Goal: Task Accomplishment & Management: Complete application form

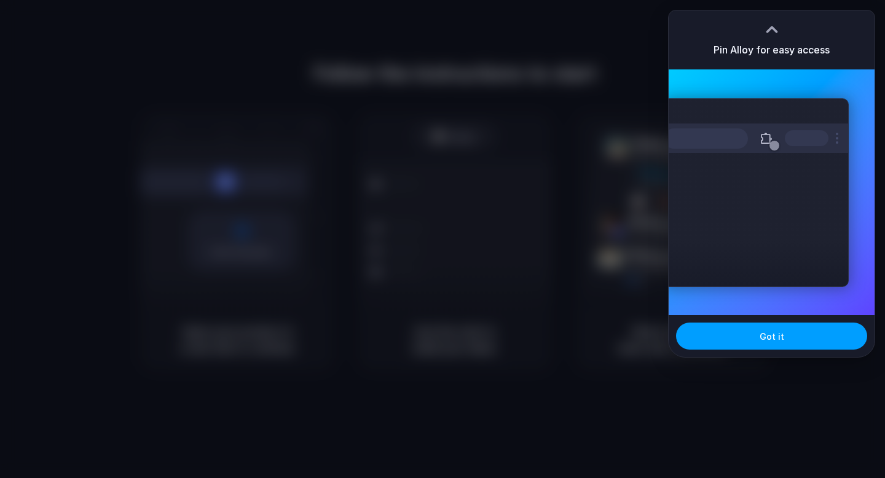
click at [778, 344] on button "Got it" at bounding box center [771, 336] width 191 height 27
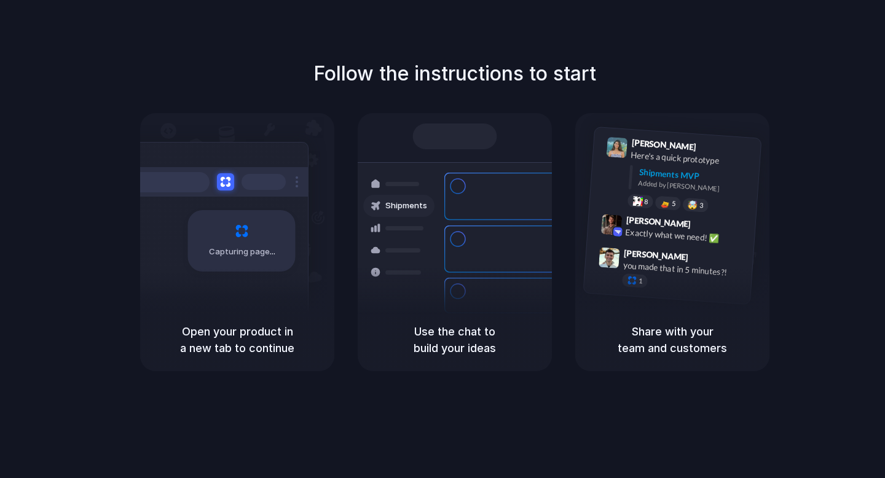
click at [832, 59] on div "Follow the instructions to start Capturing page Open your product in a new tab …" at bounding box center [454, 215] width 885 height 312
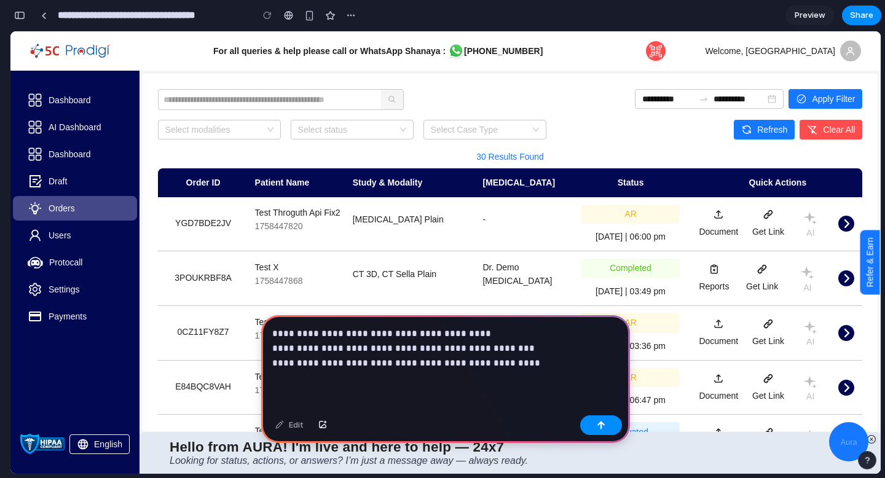
click at [331, 366] on p "**********" at bounding box center [445, 348] width 347 height 44
click at [530, 356] on p "**********" at bounding box center [445, 348] width 347 height 44
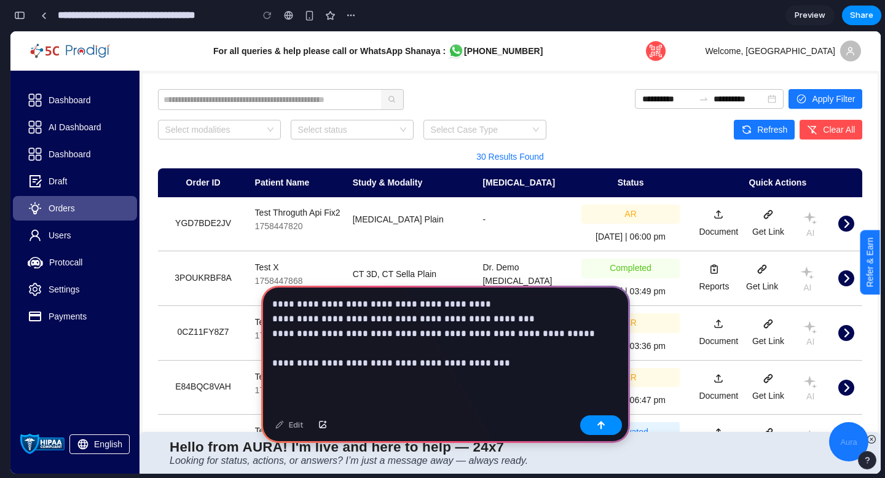
click at [523, 320] on p "**********" at bounding box center [445, 334] width 347 height 74
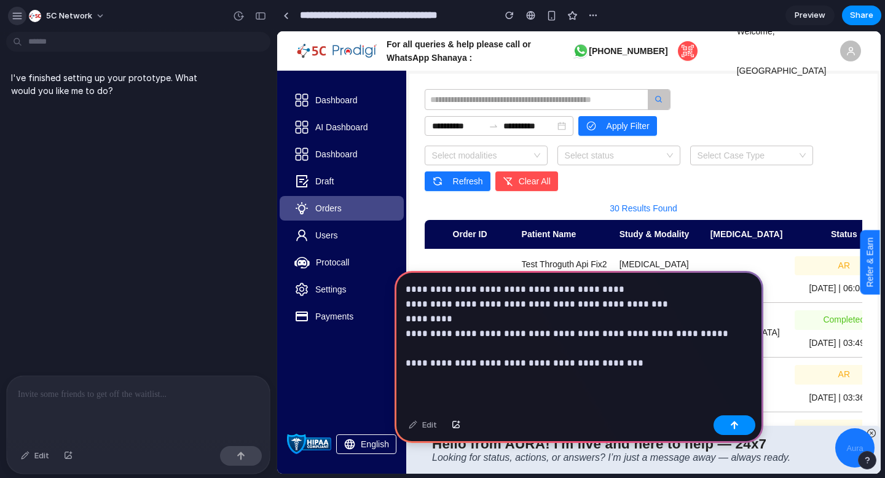
click at [18, 15] on div "button" at bounding box center [17, 15] width 11 height 11
click at [253, 95] on div "I've finished setting up your prototype. What would you like me to do?" at bounding box center [134, 84] width 257 height 41
click at [286, 14] on div at bounding box center [286, 15] width 6 height 7
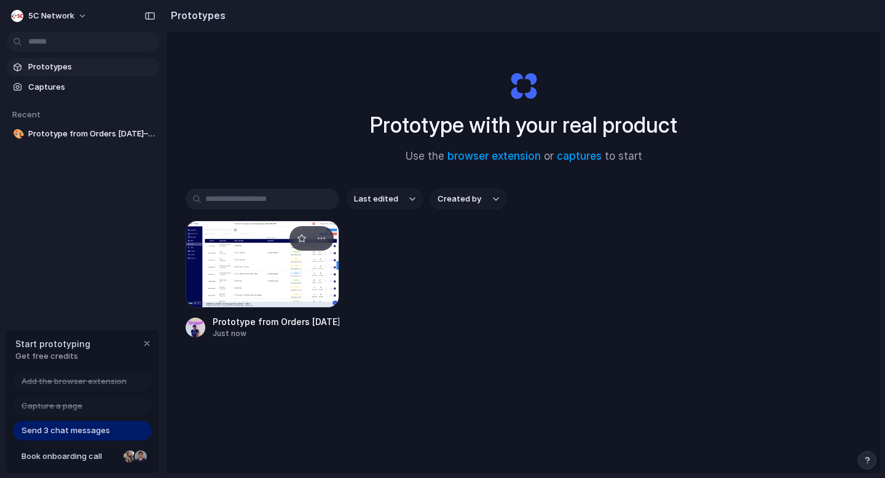
click at [258, 280] on div at bounding box center [263, 264] width 154 height 87
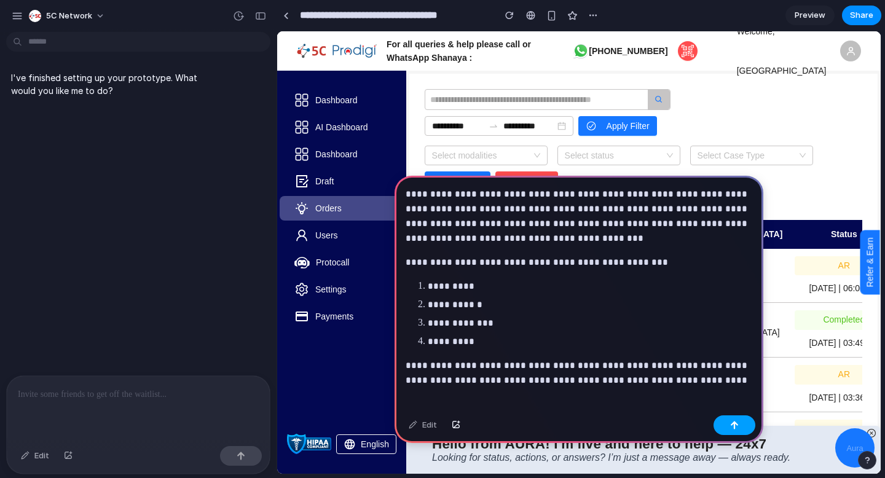
click at [734, 425] on div "button" at bounding box center [734, 425] width 9 height 9
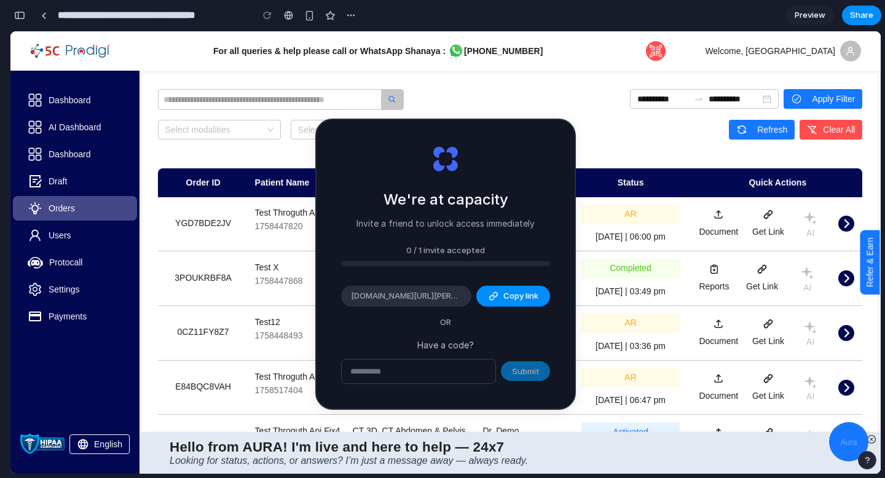
scroll to position [237, 0]
type input "**********"
click at [524, 294] on span "Copy link" at bounding box center [521, 296] width 35 height 12
click at [437, 296] on span "[DOMAIN_NAME][URL][PERSON_NAME]" at bounding box center [406, 296] width 111 height 12
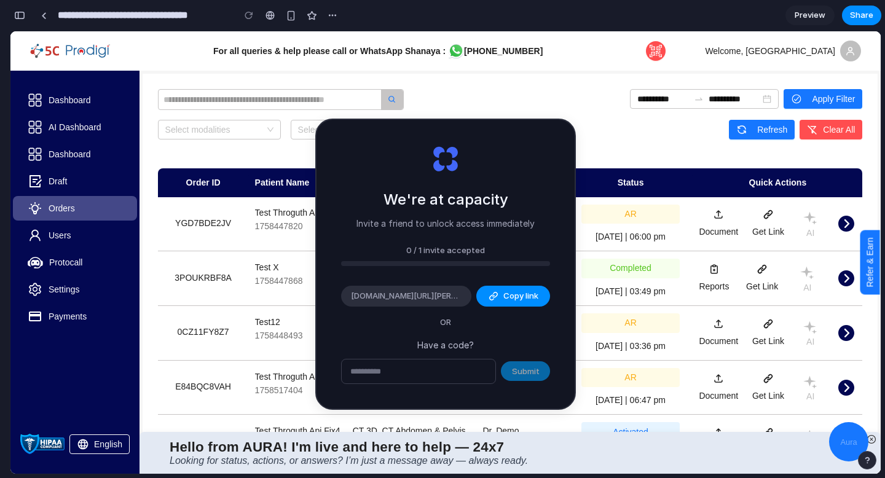
scroll to position [474, 0]
click at [440, 292] on span "[DOMAIN_NAME][URL][PERSON_NAME]" at bounding box center [406, 296] width 111 height 12
click at [501, 299] on button "Copy link" at bounding box center [513, 296] width 74 height 21
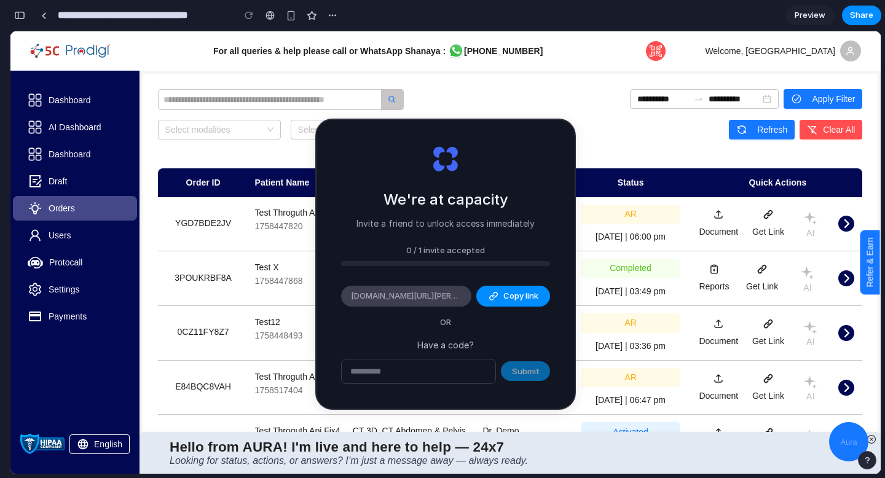
click at [425, 300] on span "alloy.app/invite/aswin-r-WTTYGS" at bounding box center [406, 296] width 111 height 12
click at [528, 299] on span "Copy link" at bounding box center [521, 296] width 35 height 12
click at [439, 347] on p "Have a code?" at bounding box center [445, 345] width 209 height 13
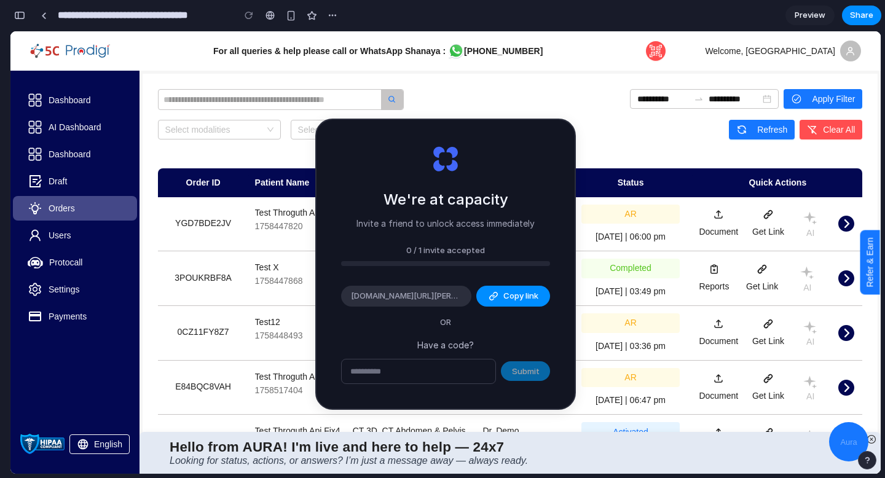
click at [444, 342] on p "Have a code?" at bounding box center [445, 345] width 209 height 13
click at [654, 156] on div "30 Results Found" at bounding box center [510, 157] width 705 height 14
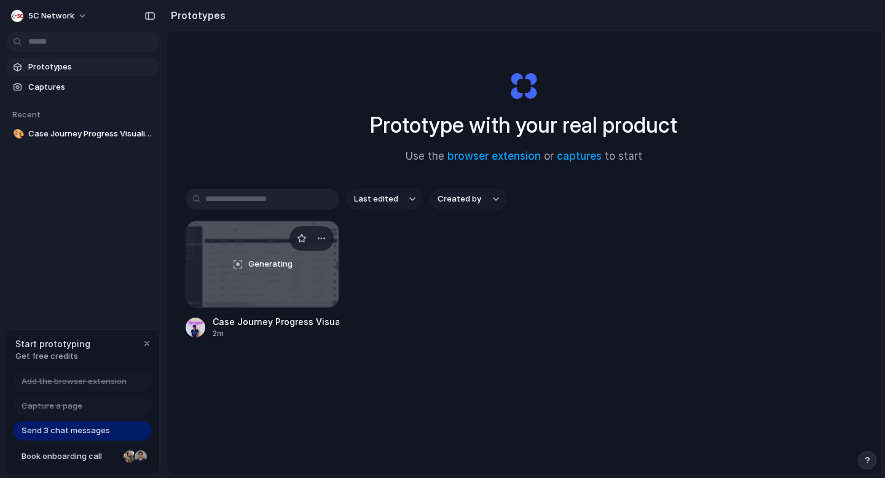
click at [247, 251] on div "Generating" at bounding box center [262, 264] width 152 height 86
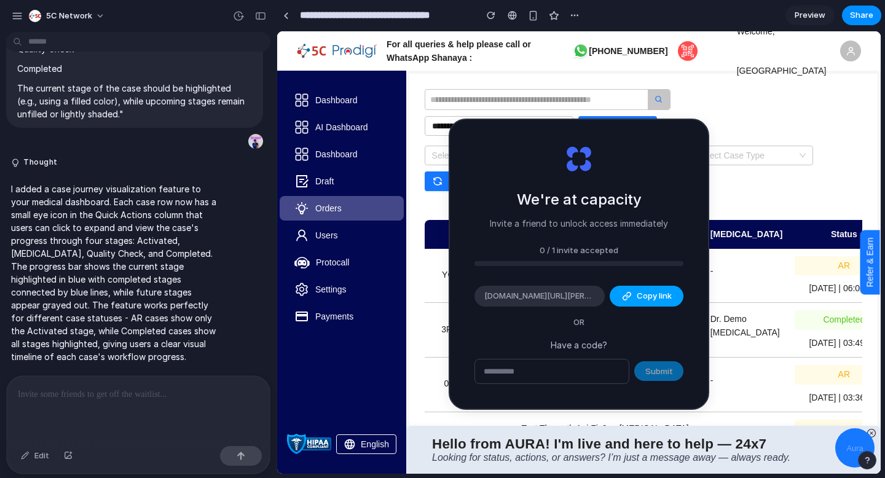
click at [631, 294] on div "button" at bounding box center [627, 296] width 10 height 10
click at [559, 296] on span "[DOMAIN_NAME][URL][PERSON_NAME]" at bounding box center [539, 296] width 111 height 12
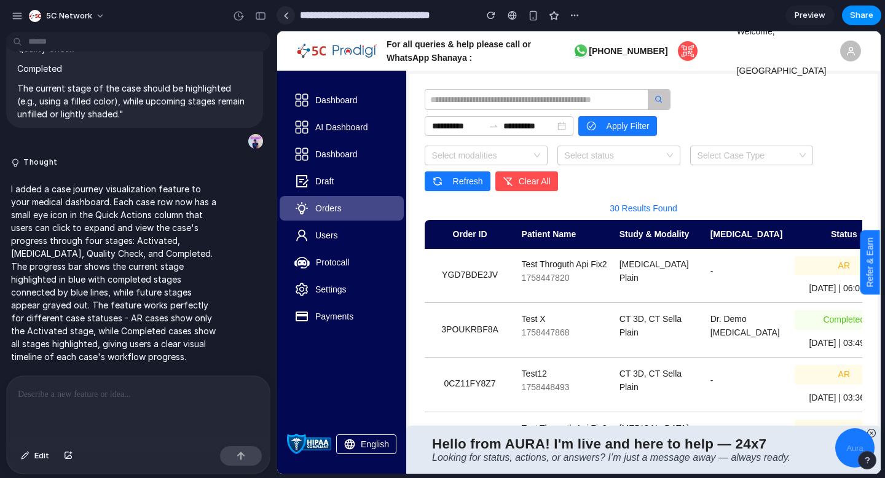
click at [286, 20] on link at bounding box center [286, 15] width 18 height 18
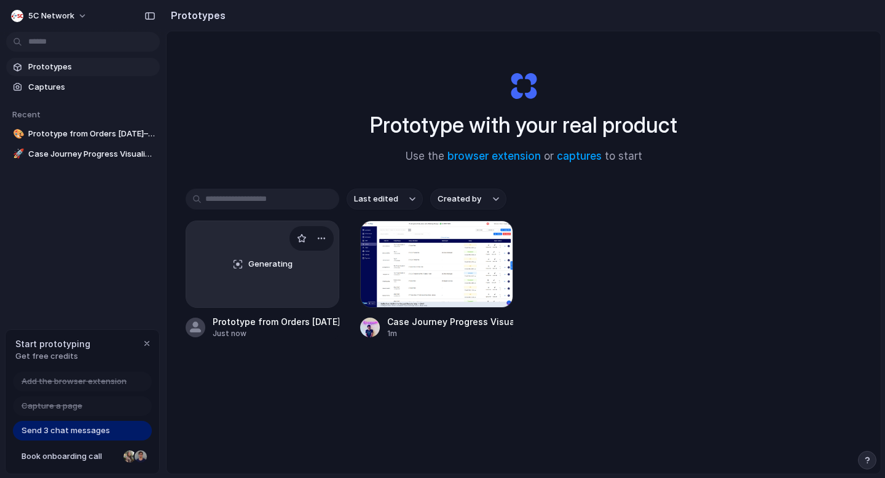
click at [241, 274] on div "Generating" at bounding box center [262, 264] width 152 height 86
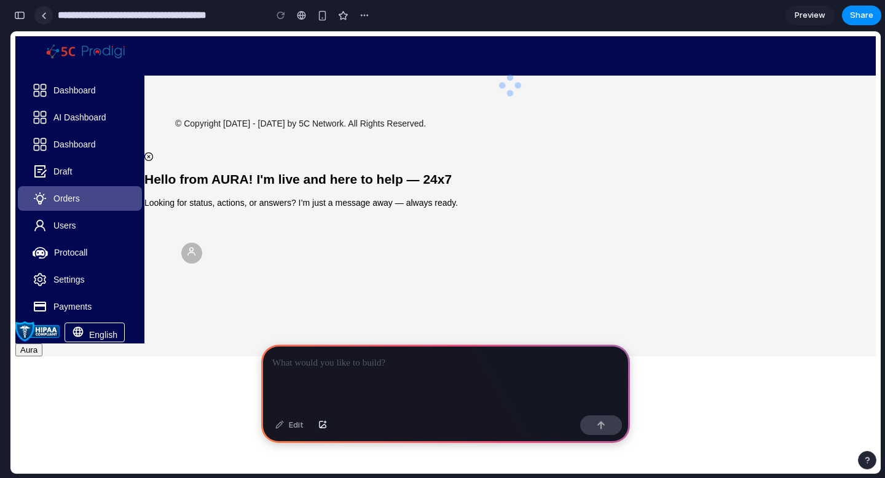
click at [50, 17] on link at bounding box center [43, 15] width 18 height 18
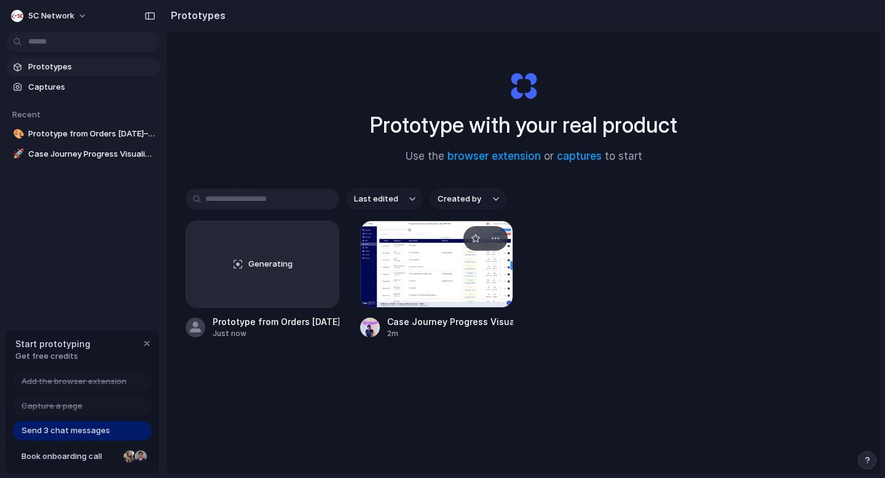
click at [435, 288] on div at bounding box center [437, 264] width 154 height 87
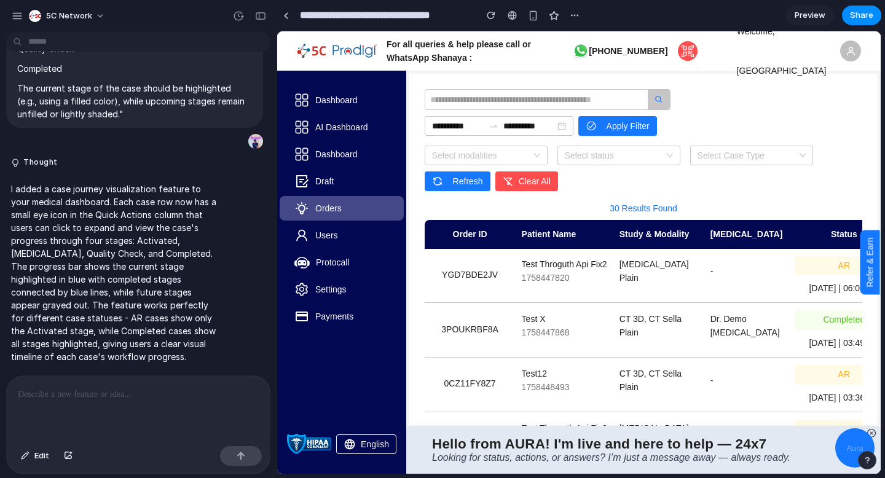
click at [90, 411] on div at bounding box center [138, 408] width 263 height 65
click at [283, 17] on div at bounding box center [286, 15] width 6 height 7
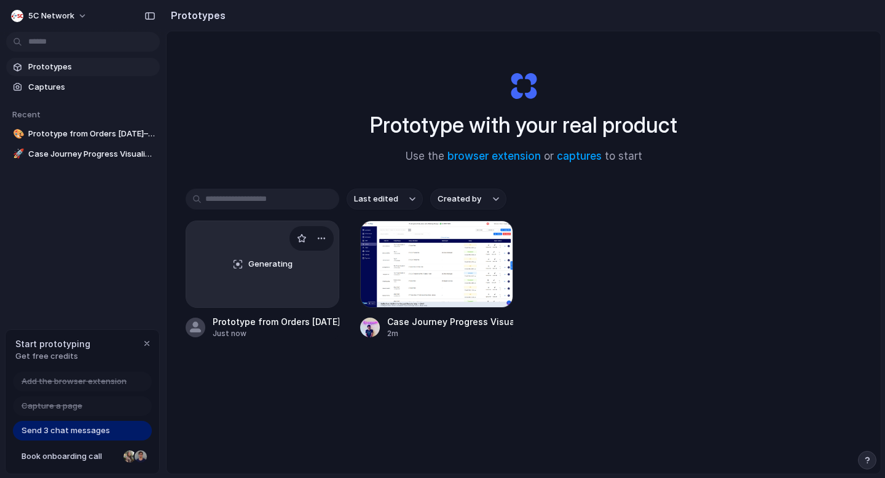
click at [261, 271] on div "Generating" at bounding box center [262, 264] width 152 height 86
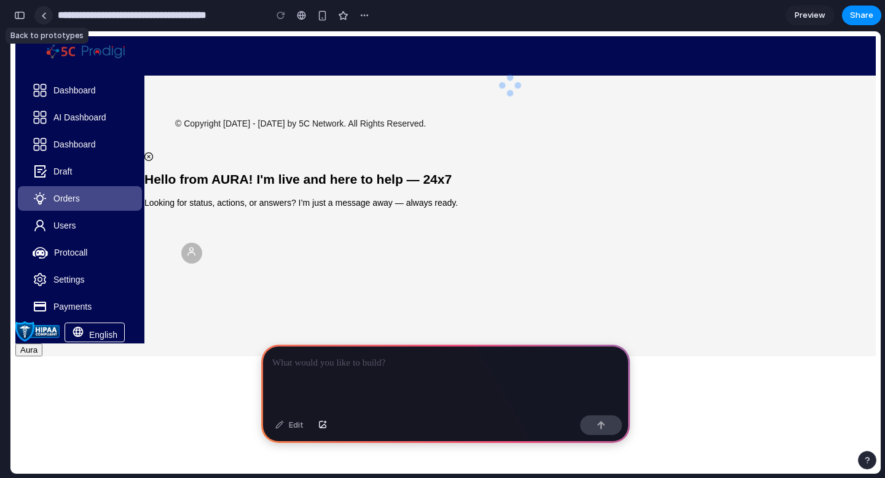
click at [42, 14] on div at bounding box center [44, 15] width 6 height 7
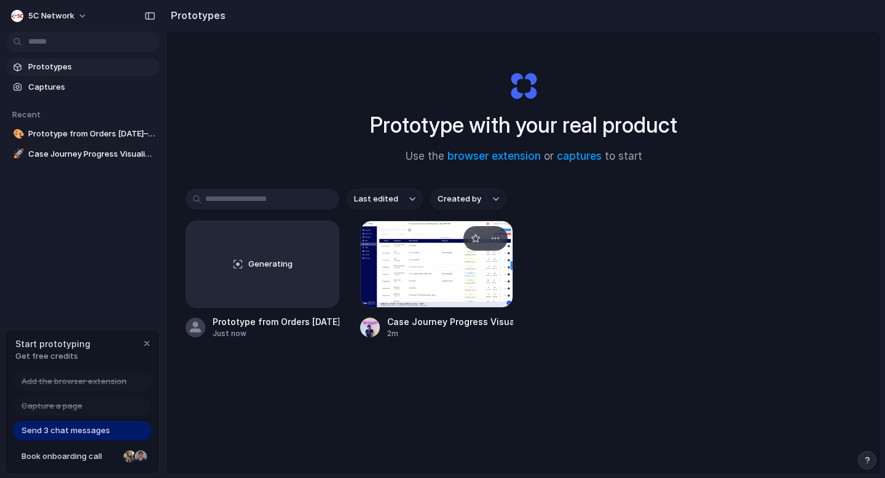
click at [454, 266] on div at bounding box center [437, 264] width 154 height 87
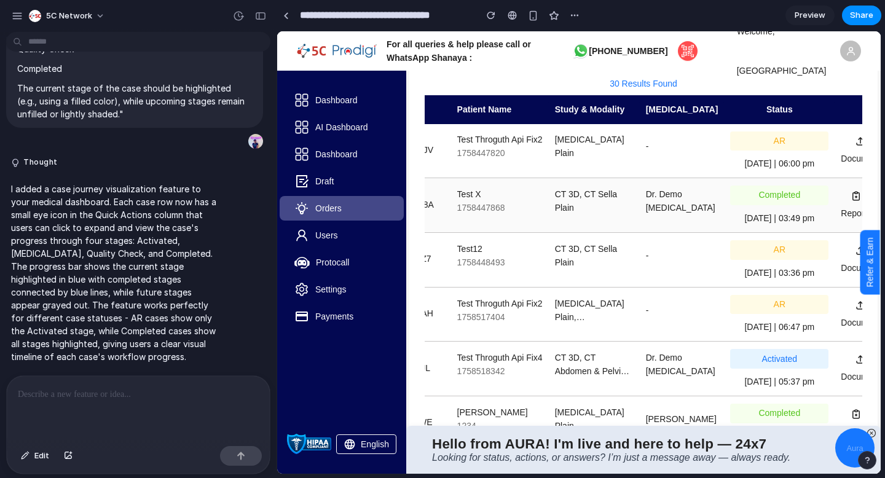
scroll to position [0, 185]
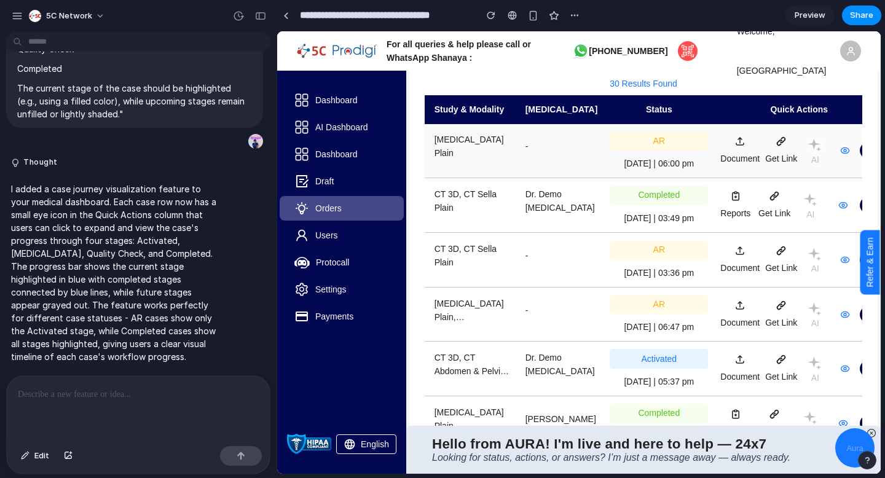
click at [844, 152] on circle at bounding box center [845, 150] width 2 height 2
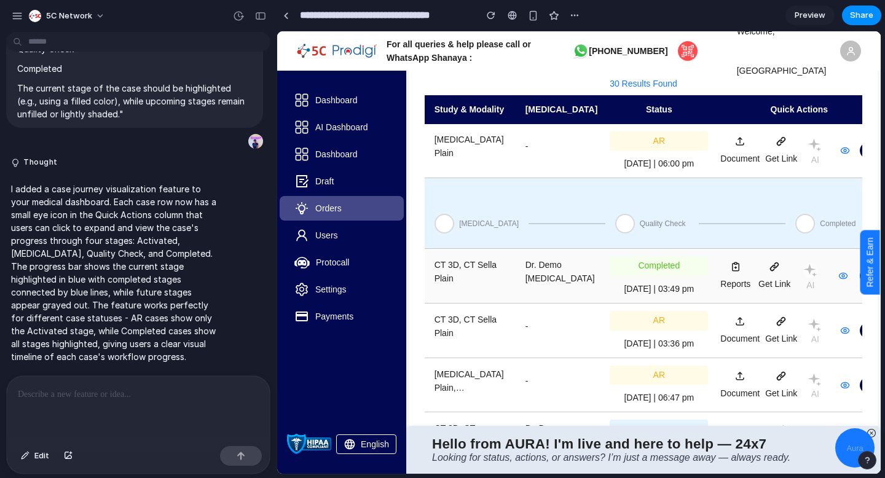
click at [836, 279] on button at bounding box center [843, 276] width 15 height 15
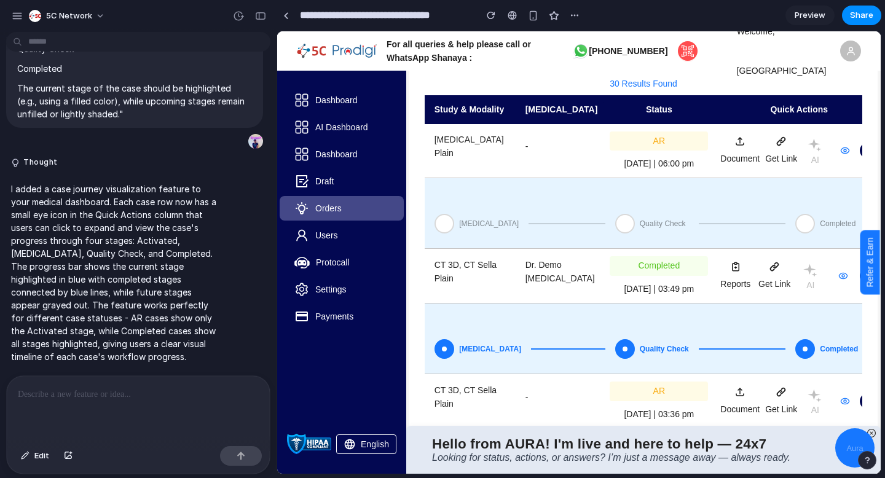
click at [812, 18] on span "Preview" at bounding box center [810, 15] width 31 height 12
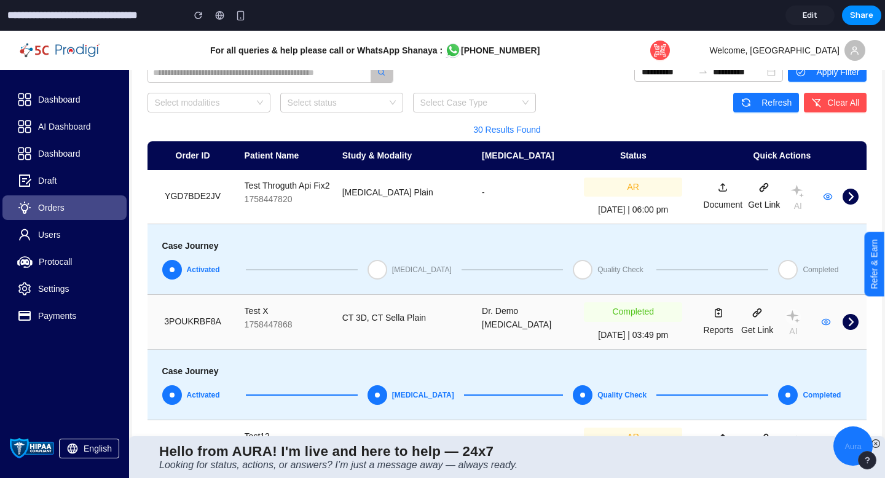
scroll to position [9, 0]
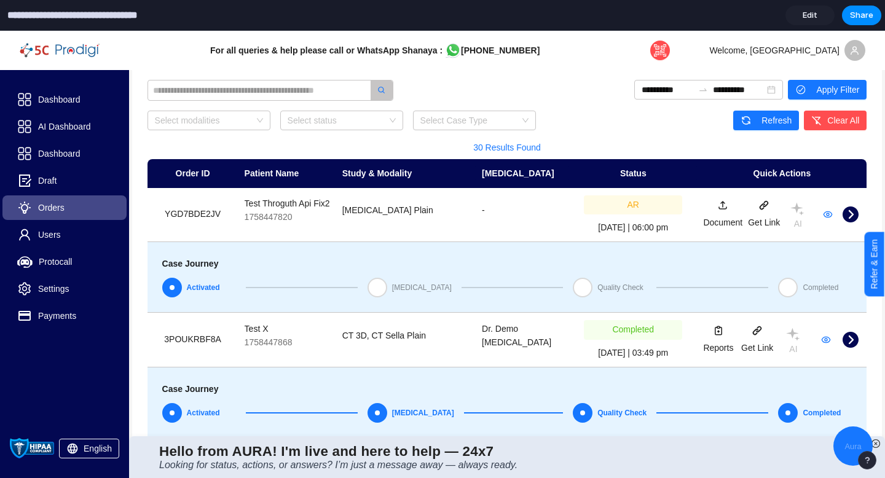
click at [12, 18] on input "**********" at bounding box center [92, 15] width 175 height 22
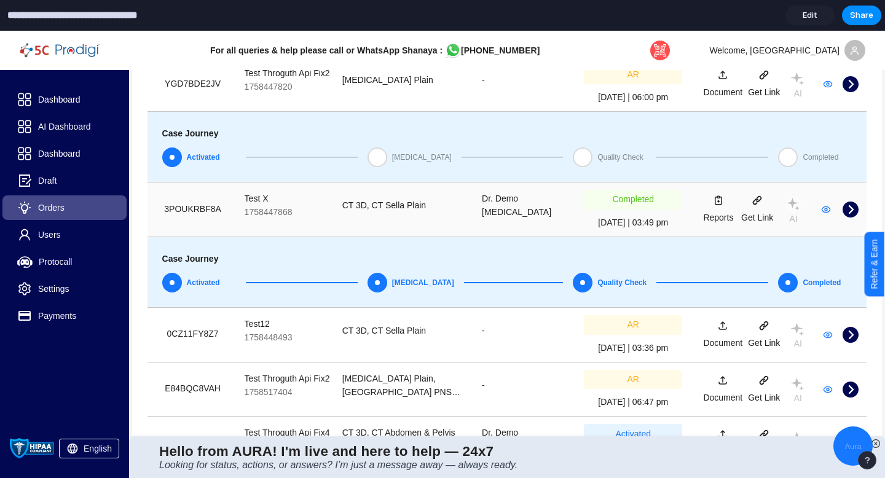
scroll to position [202, 0]
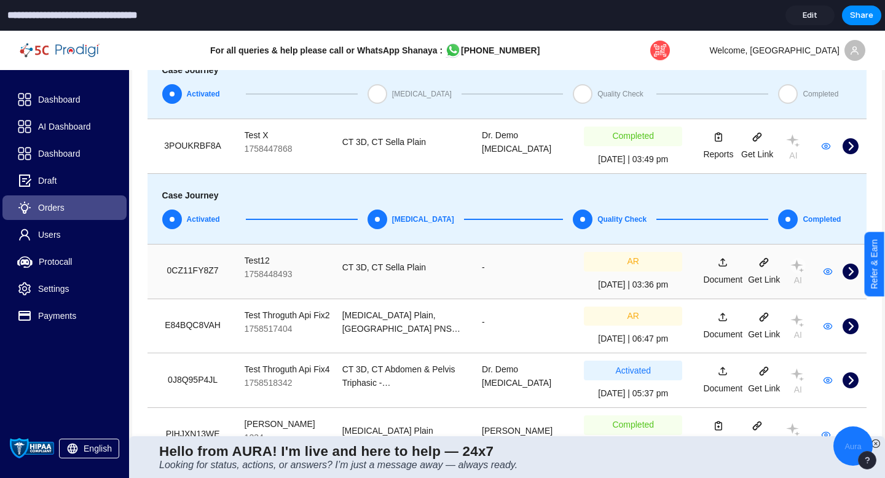
click at [829, 273] on circle at bounding box center [828, 272] width 2 height 2
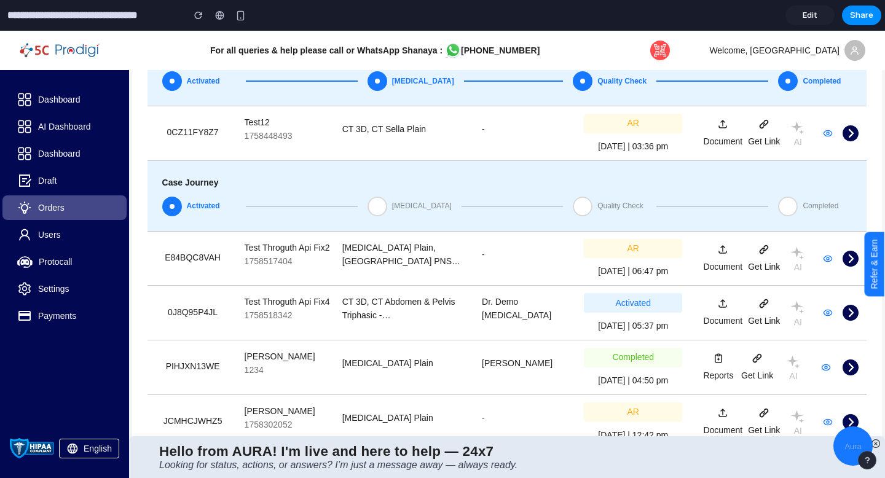
scroll to position [344, 0]
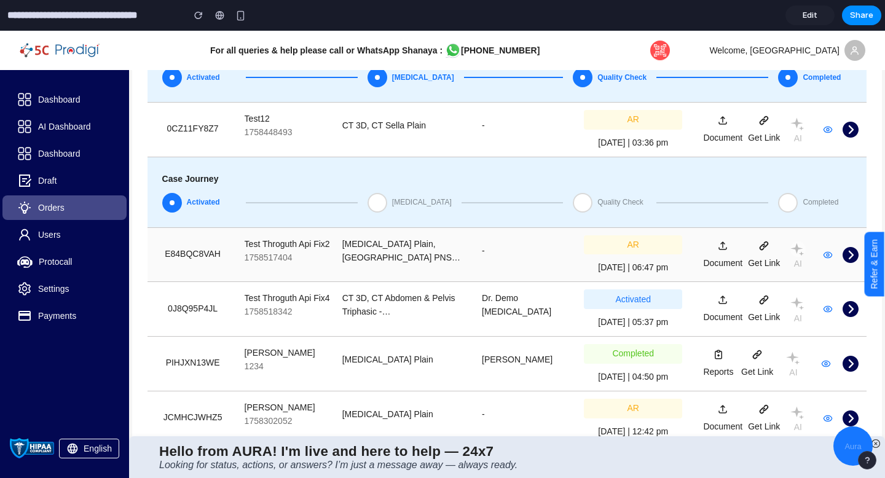
click at [826, 260] on icon at bounding box center [828, 255] width 10 height 10
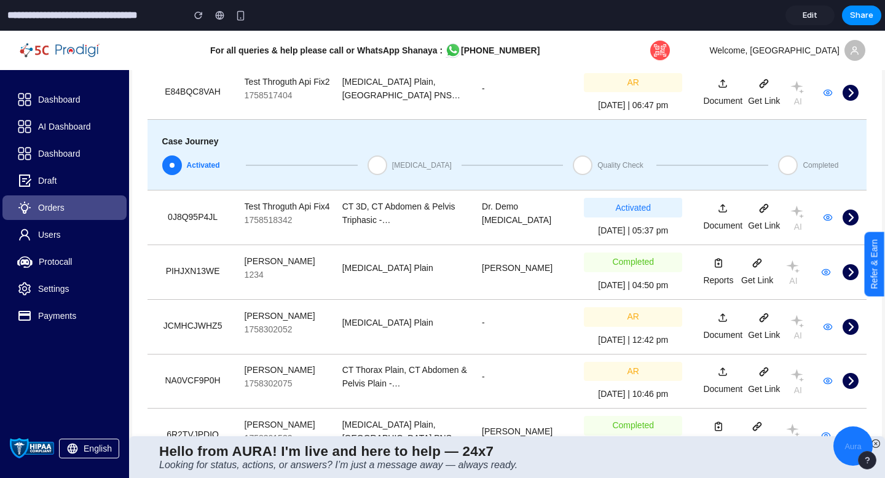
scroll to position [508, 0]
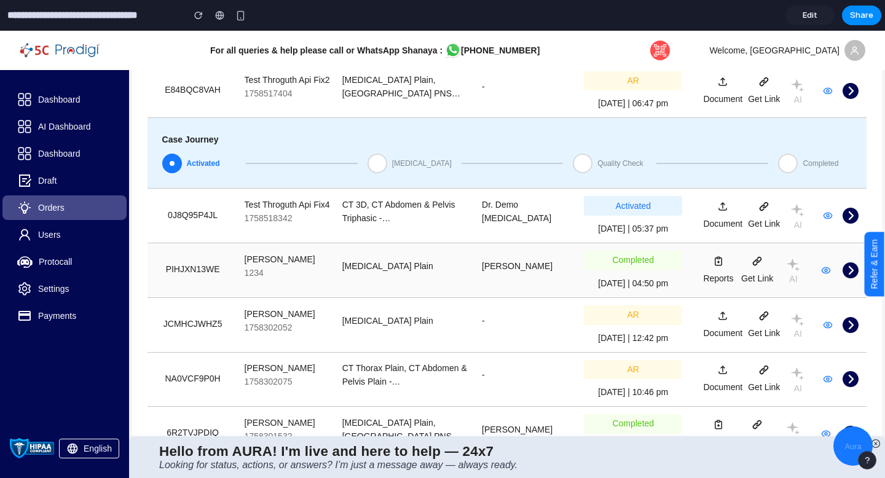
click at [824, 275] on icon at bounding box center [826, 271] width 10 height 10
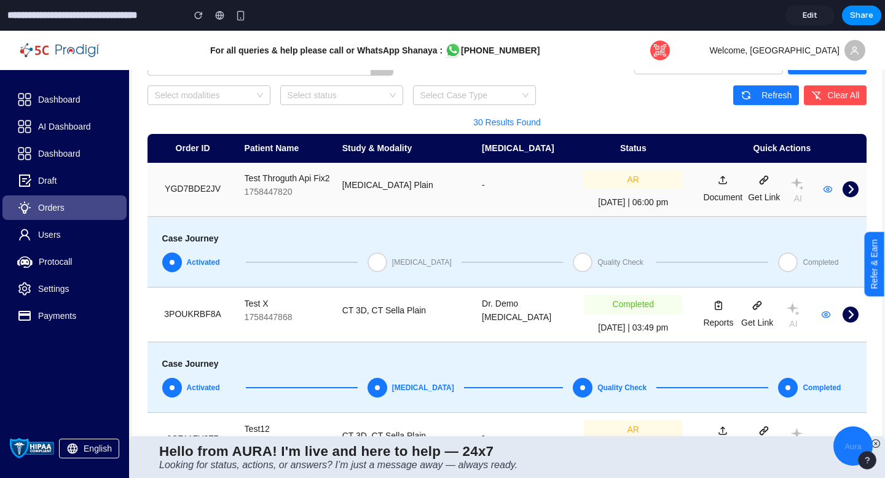
scroll to position [0, 0]
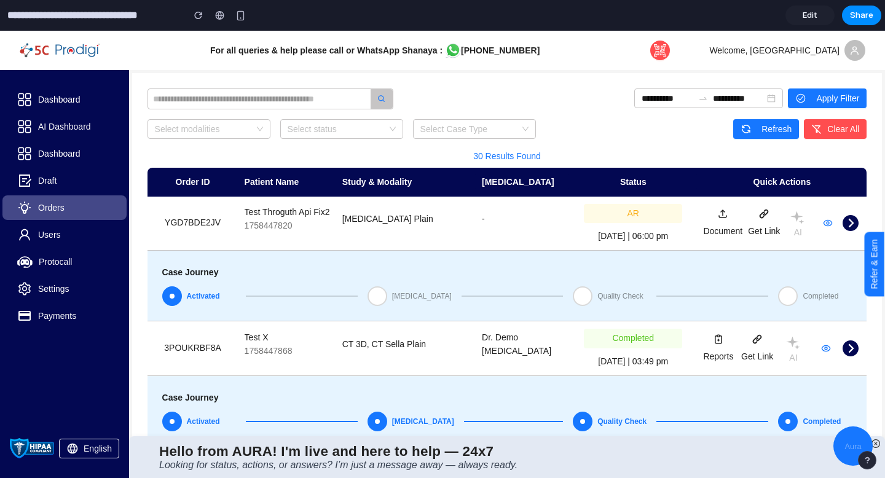
click at [7, 20] on input "**********" at bounding box center [92, 15] width 175 height 22
click at [829, 226] on icon at bounding box center [828, 223] width 10 height 10
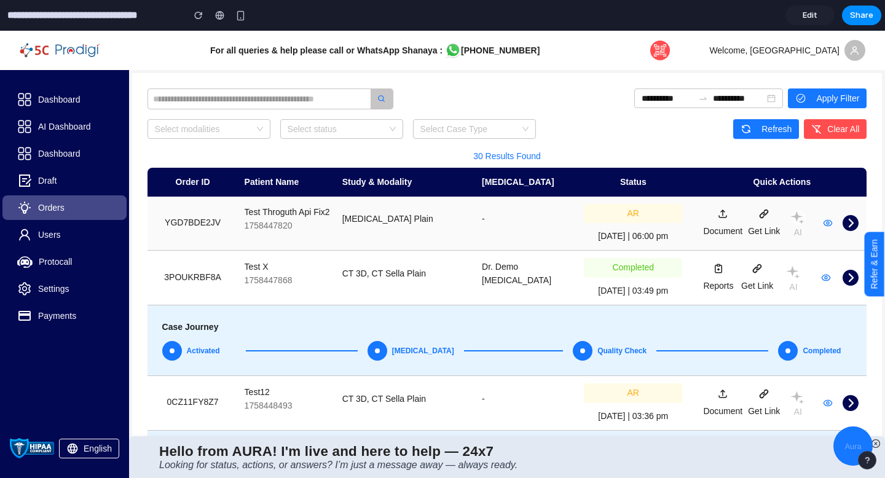
click at [829, 226] on icon at bounding box center [828, 223] width 10 height 10
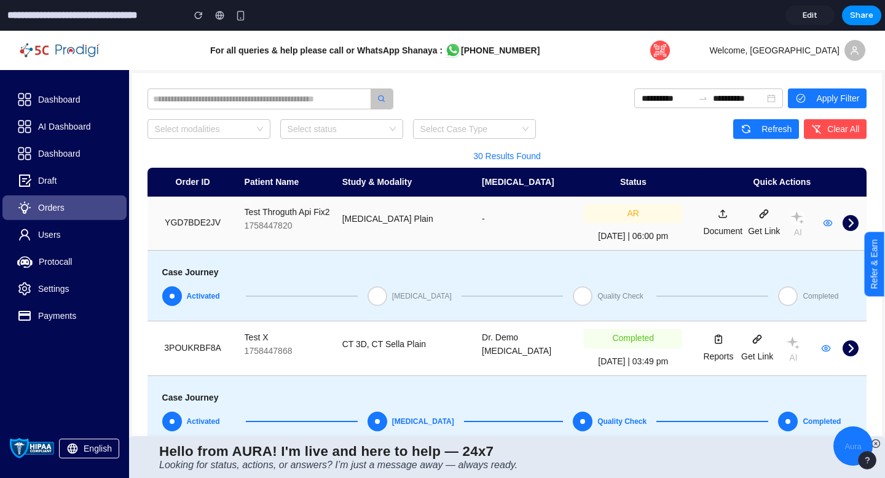
click at [826, 226] on icon at bounding box center [828, 223] width 10 height 10
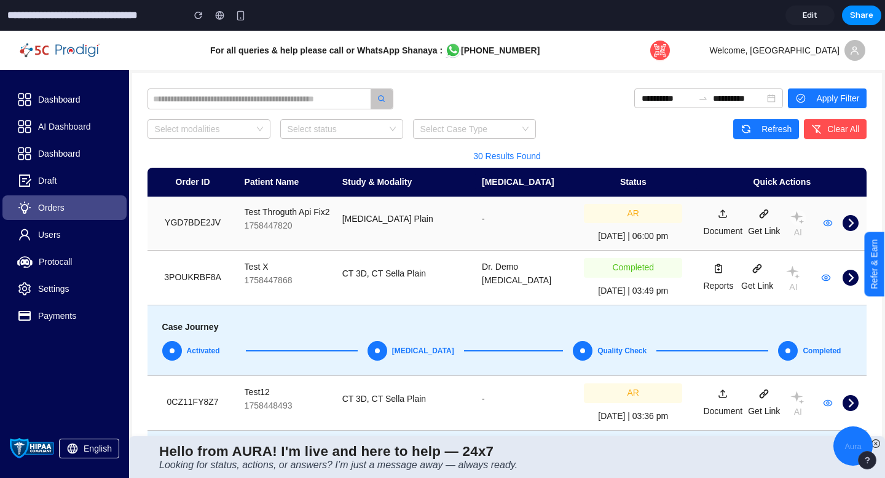
click at [826, 226] on icon at bounding box center [828, 223] width 10 height 10
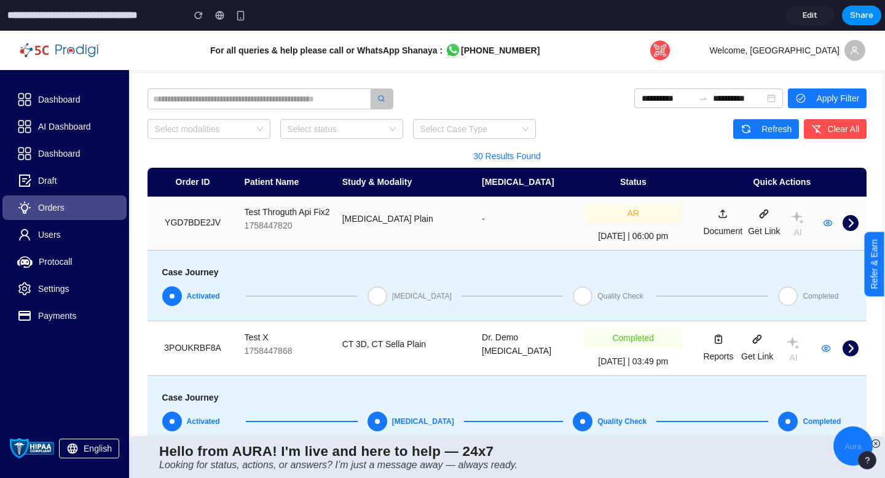
click at [826, 227] on icon at bounding box center [828, 223] width 10 height 10
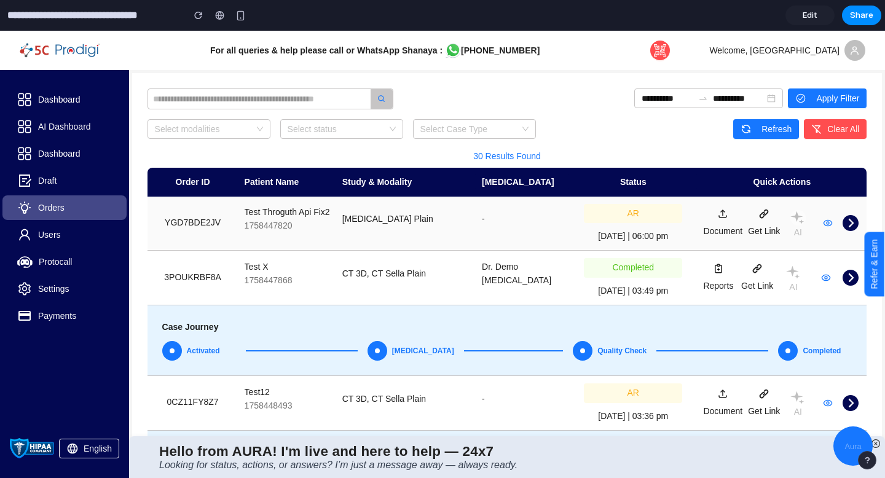
click at [826, 227] on icon at bounding box center [828, 223] width 10 height 10
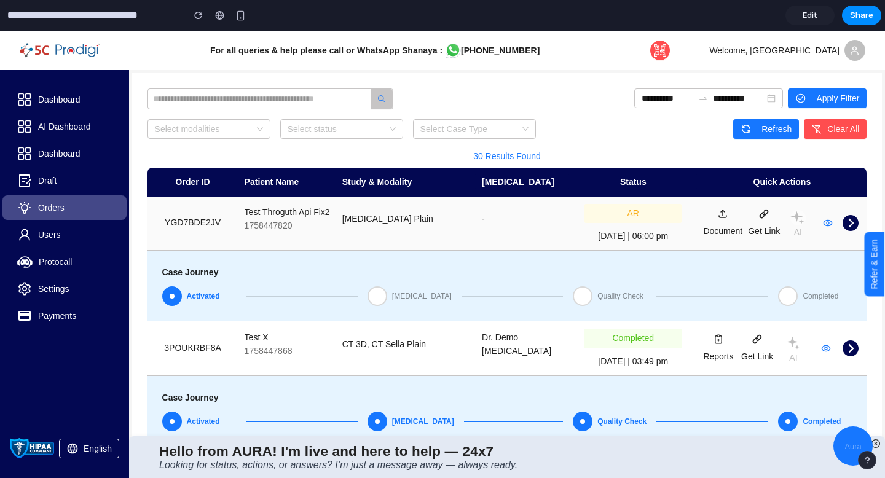
click at [826, 227] on icon at bounding box center [828, 223] width 10 height 10
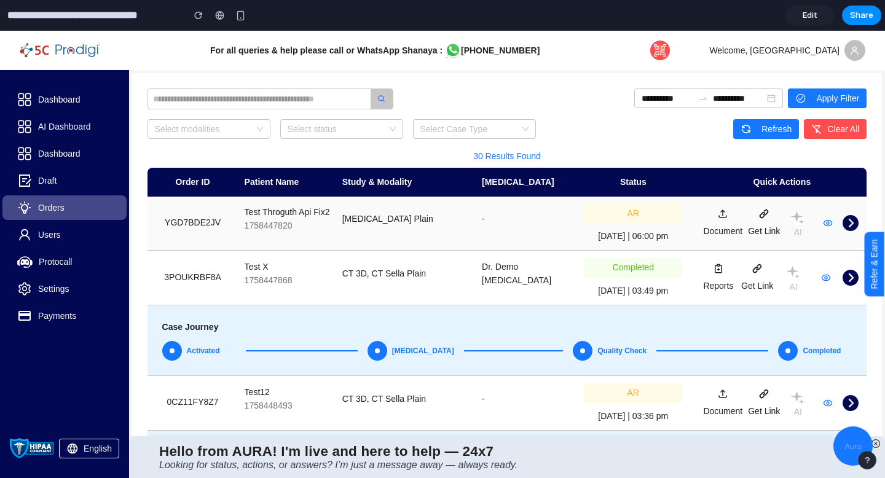
click at [826, 227] on icon at bounding box center [828, 223] width 10 height 10
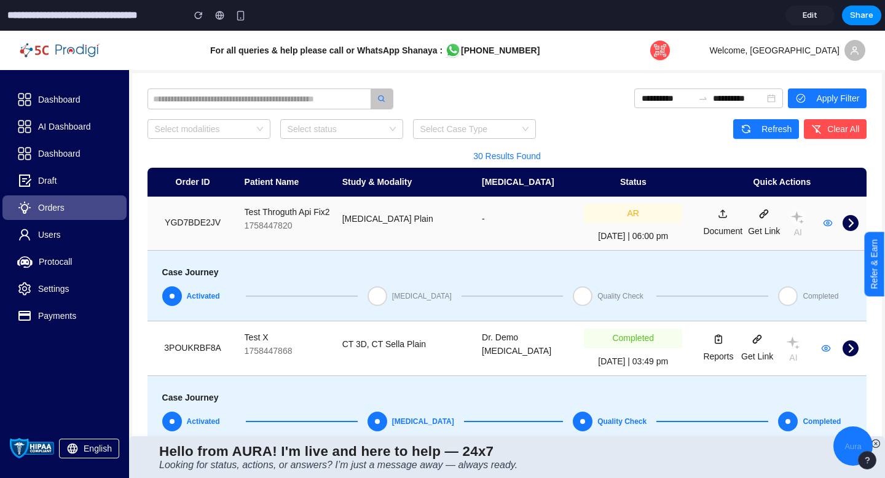
click at [826, 227] on icon at bounding box center [828, 223] width 10 height 10
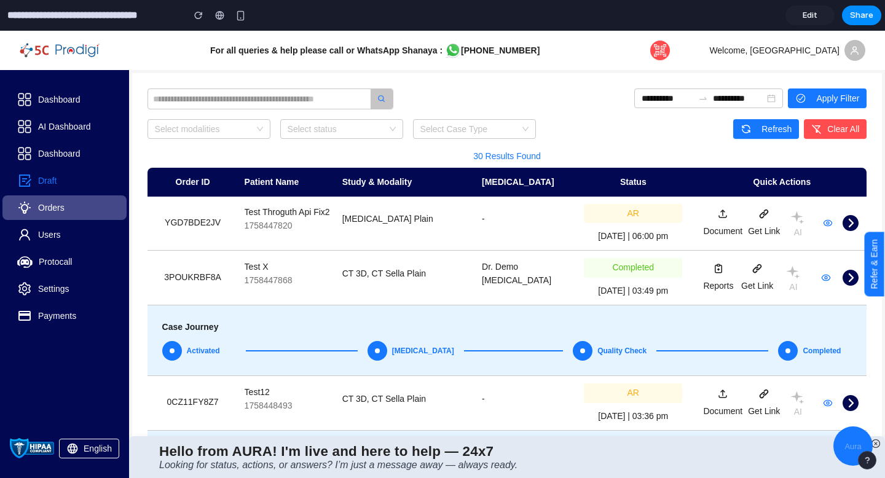
click at [44, 186] on link "Draft" at bounding box center [47, 181] width 18 height 10
click at [57, 176] on link "Draft" at bounding box center [47, 181] width 18 height 10
click at [839, 448] on div at bounding box center [852, 445] width 41 height 41
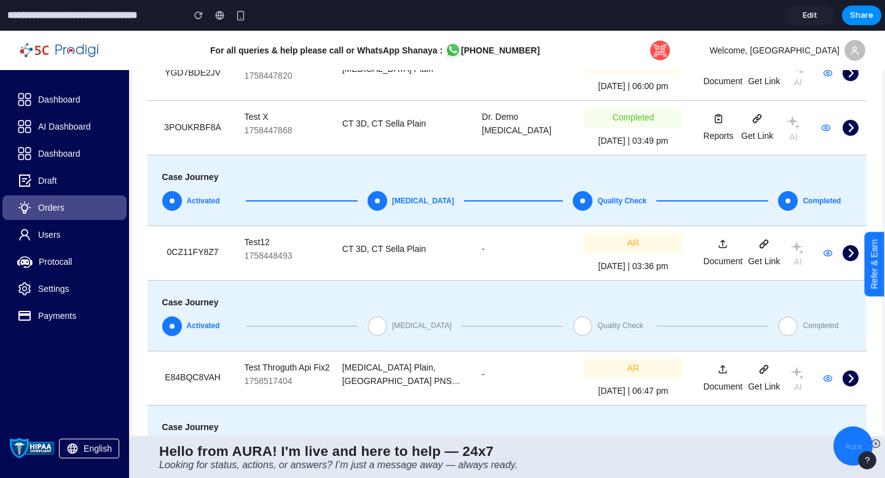
scroll to position [111, 0]
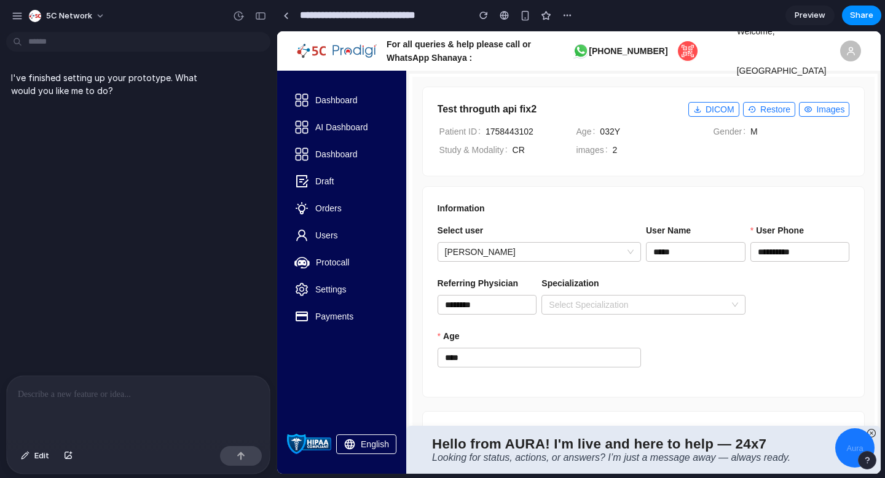
click at [90, 414] on div at bounding box center [138, 408] width 263 height 65
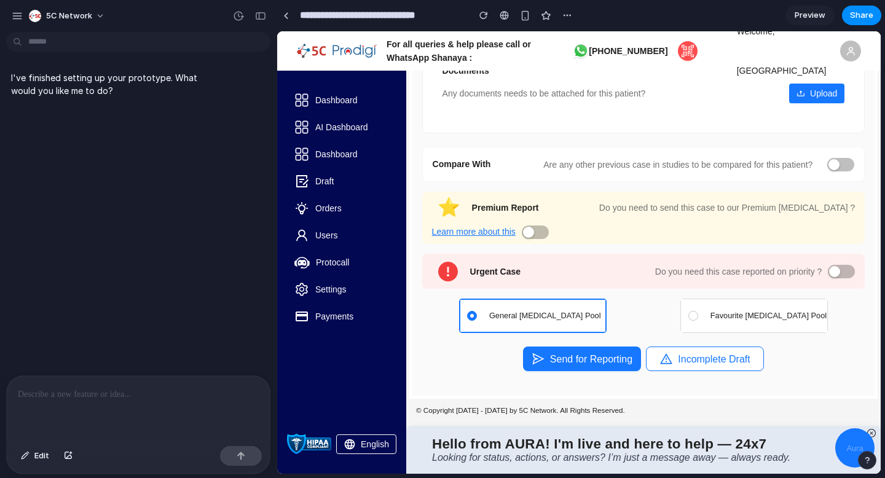
drag, startPoint x: 546, startPoint y: 358, endPoint x: 475, endPoint y: 328, distance: 76.9
click at [129, 422] on div at bounding box center [138, 408] width 263 height 65
paste div
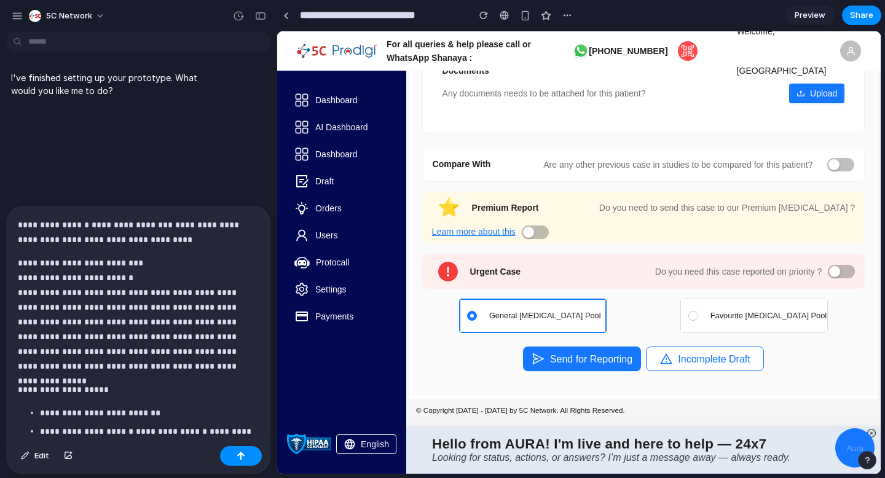
click at [31, 279] on p "**********" at bounding box center [138, 315] width 241 height 118
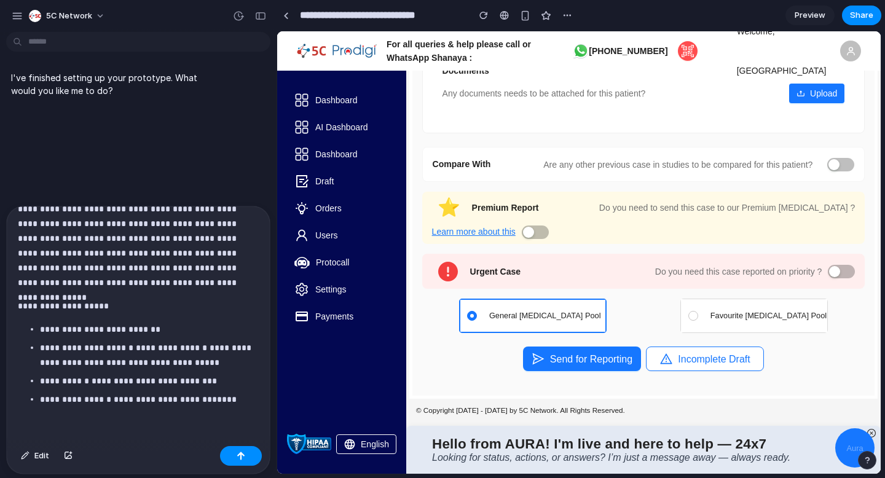
click at [42, 297] on div "**********" at bounding box center [138, 282] width 263 height 318
click at [42, 317] on div "**********" at bounding box center [138, 282] width 263 height 318
click at [144, 426] on div "**********" at bounding box center [138, 282] width 263 height 318
click at [66, 431] on div "**********" at bounding box center [138, 282] width 263 height 318
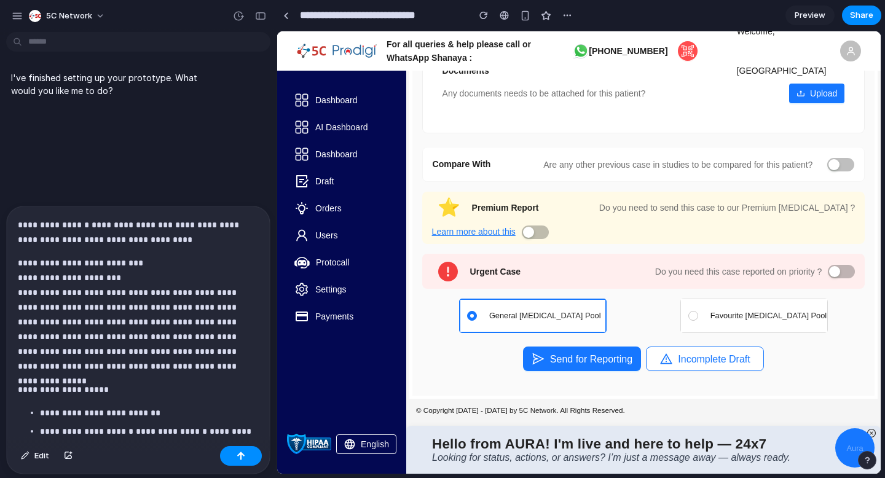
click at [24, 228] on p "**********" at bounding box center [138, 233] width 241 height 30
click at [89, 225] on strong "**********" at bounding box center [129, 225] width 81 height 9
click at [162, 223] on p "**********" at bounding box center [138, 233] width 241 height 30
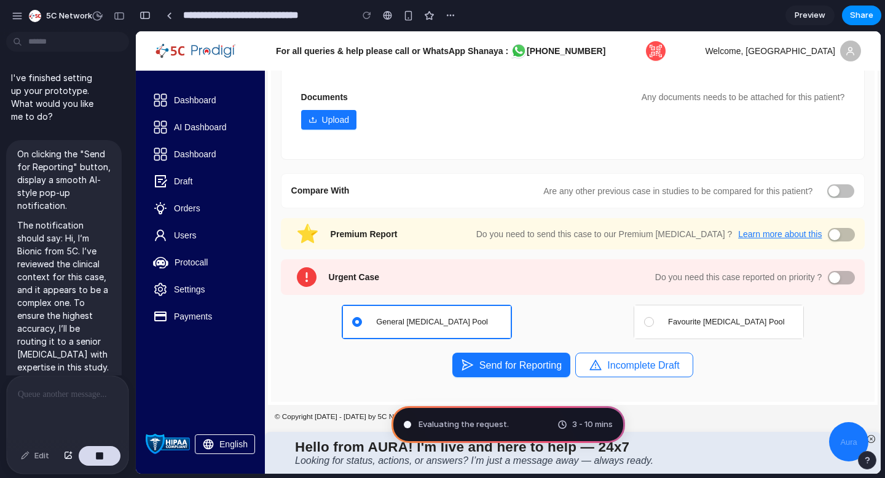
scroll to position [341, 0]
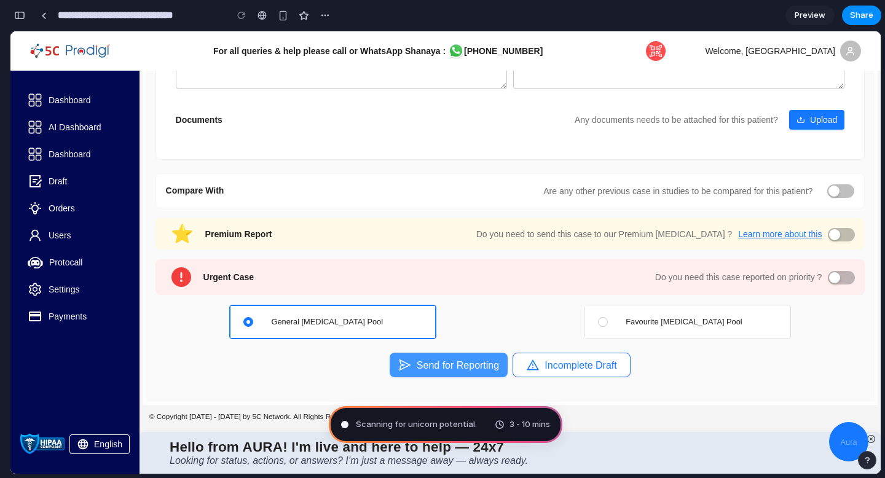
click at [433, 364] on button "Send for Reporting" at bounding box center [449, 365] width 118 height 25
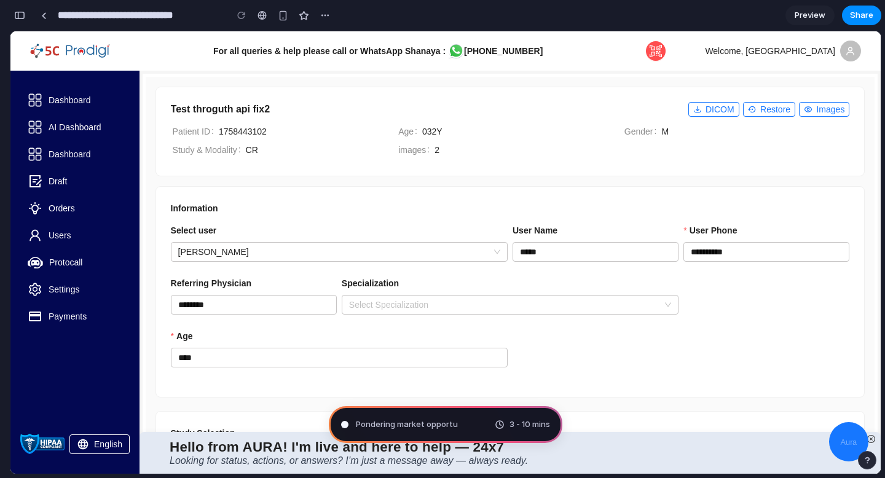
scroll to position [697, 0]
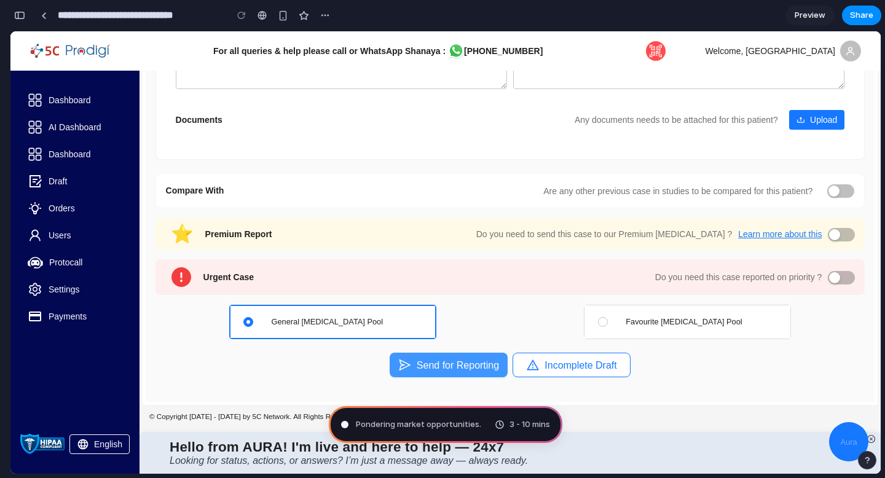
click at [461, 373] on button "Send for Reporting" at bounding box center [449, 365] width 118 height 25
drag, startPoint x: 478, startPoint y: 456, endPoint x: 651, endPoint y: 346, distance: 204.8
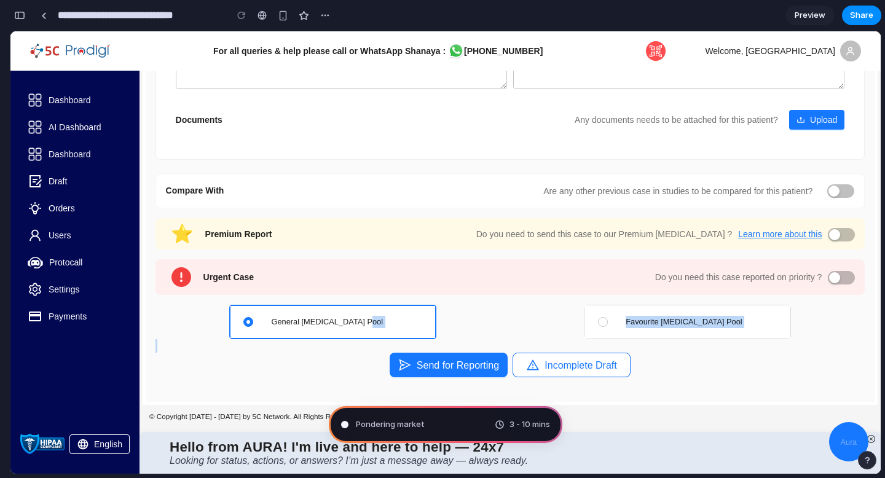
drag, startPoint x: 663, startPoint y: 365, endPoint x: 362, endPoint y: 320, distance: 304.7
click at [721, 385] on div "Send for Reporting Incomplete Draft" at bounding box center [511, 372] width 710 height 39
type input "**********"
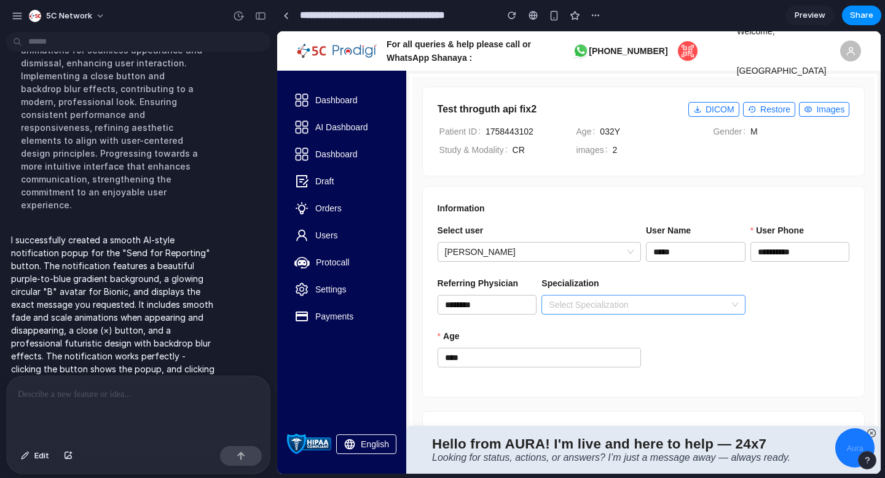
scroll to position [751, 0]
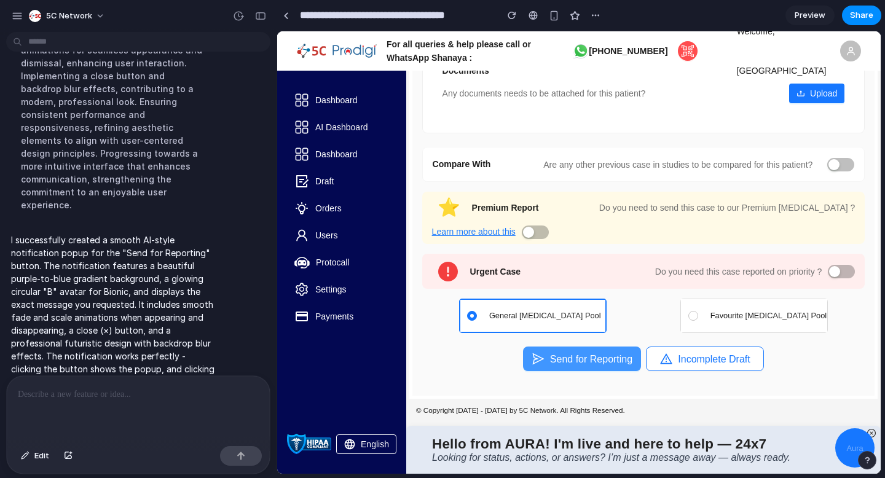
click at [596, 368] on button "Send for Reporting" at bounding box center [582, 359] width 118 height 25
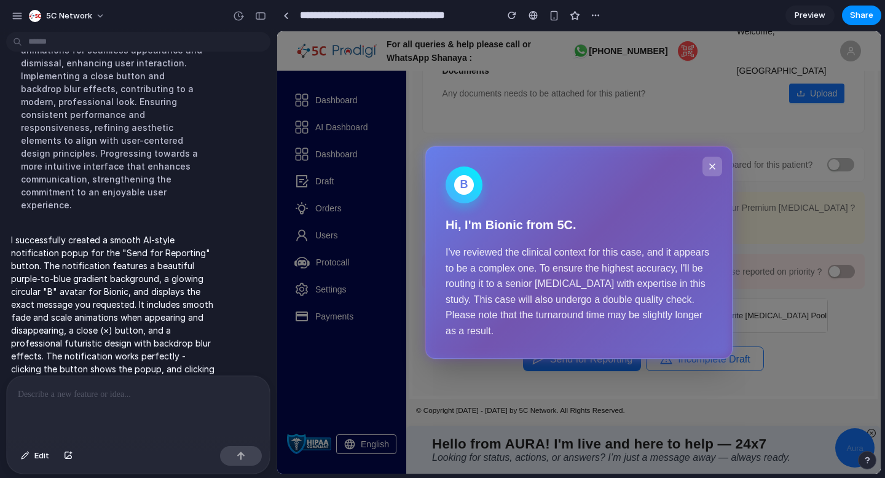
click at [715, 168] on icon at bounding box center [713, 167] width 10 height 10
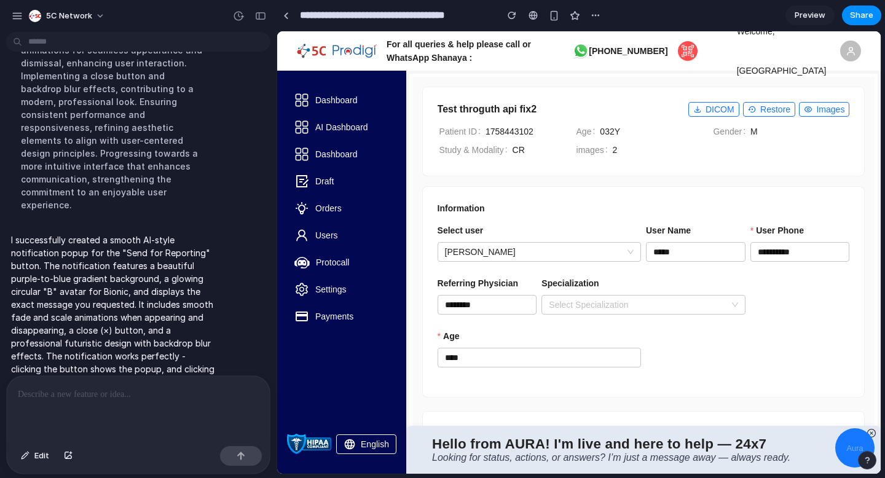
scroll to position [0, 0]
click at [616, 355] on input "****" at bounding box center [540, 358] width 204 height 20
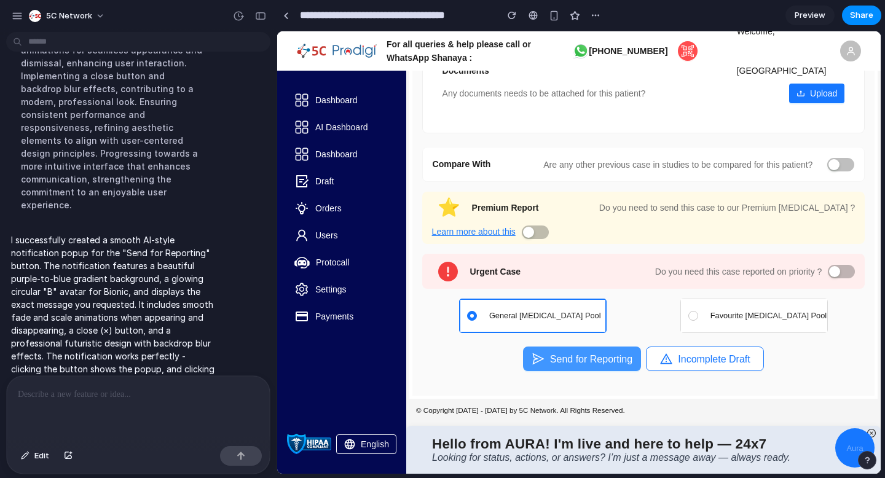
click at [598, 362] on button "Send for Reporting" at bounding box center [582, 359] width 118 height 25
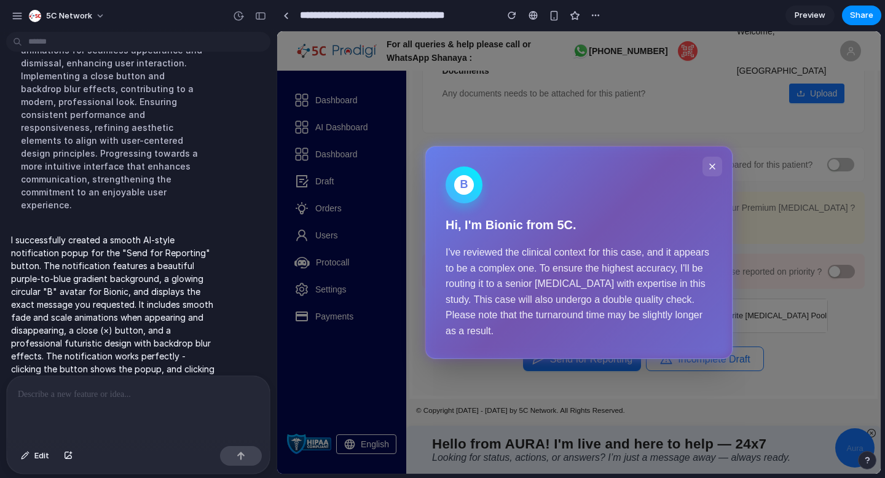
click at [128, 392] on p at bounding box center [138, 394] width 241 height 15
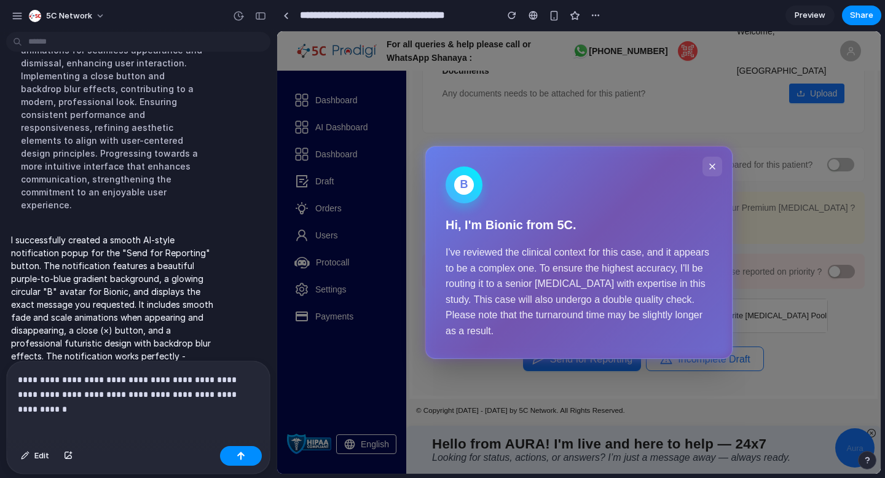
click at [124, 394] on p "**********" at bounding box center [138, 388] width 241 height 30
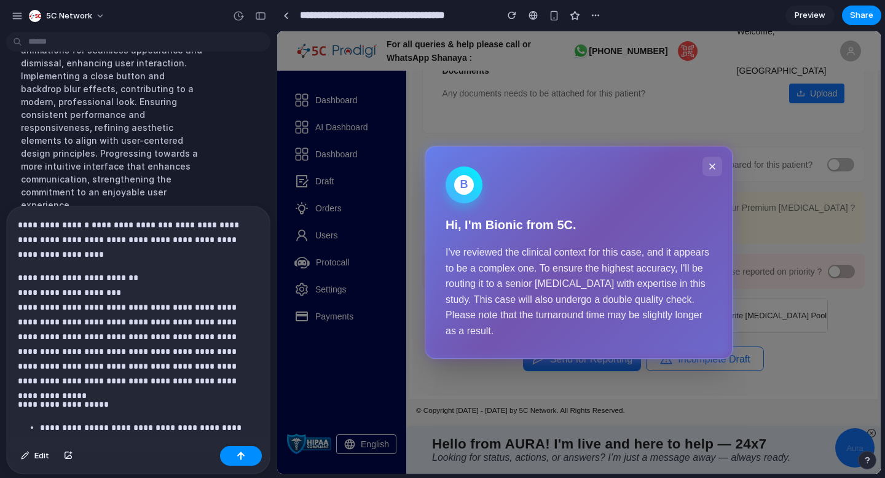
scroll to position [844, 0]
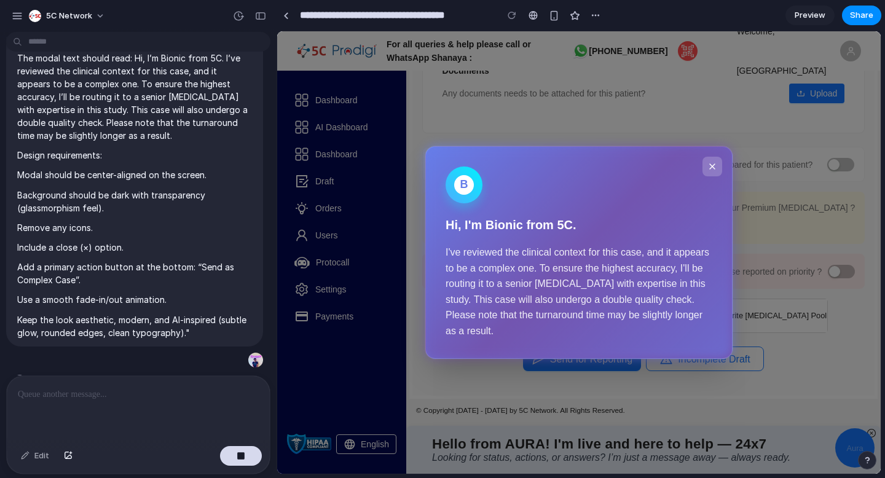
click at [715, 172] on button at bounding box center [713, 167] width 20 height 20
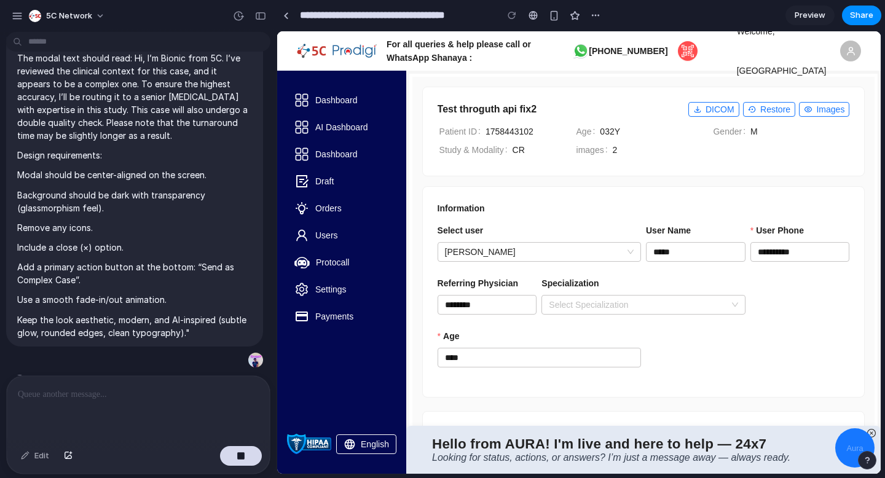
scroll to position [751, 0]
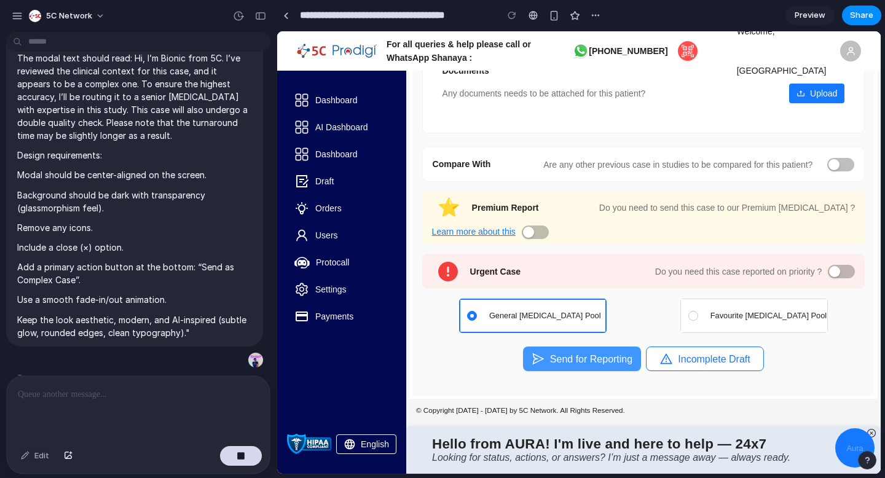
click at [561, 365] on button "Send for Reporting" at bounding box center [582, 359] width 118 height 25
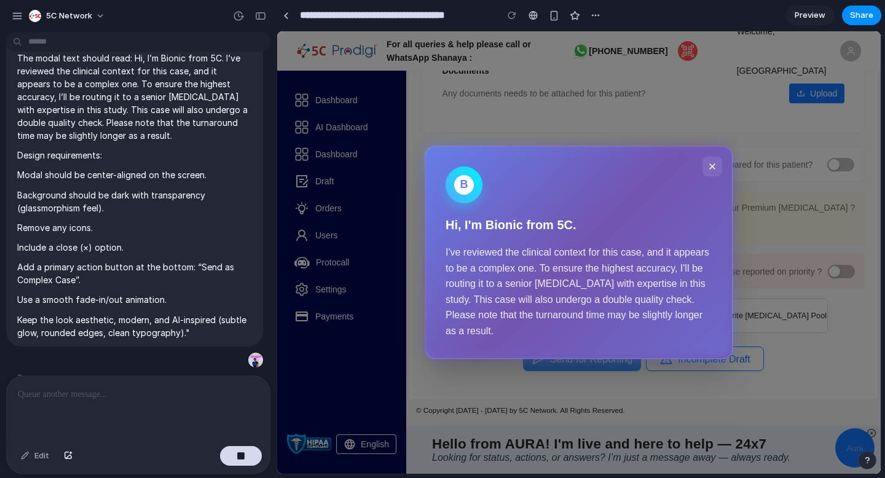
click at [561, 365] on div "B Hi, I'm Bionic from 5C. I've reviewed the clinical context for this case, and…" at bounding box center [579, 252] width 604 height 443
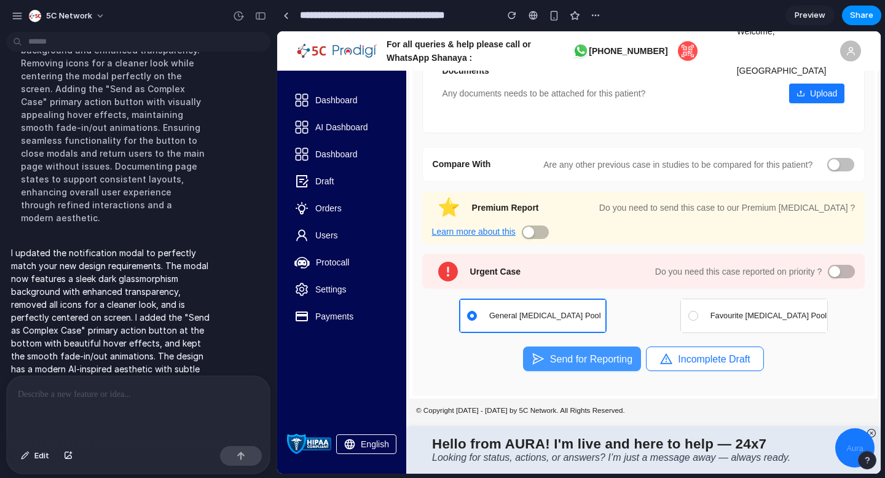
click at [591, 355] on button "Send for Reporting" at bounding box center [582, 359] width 118 height 25
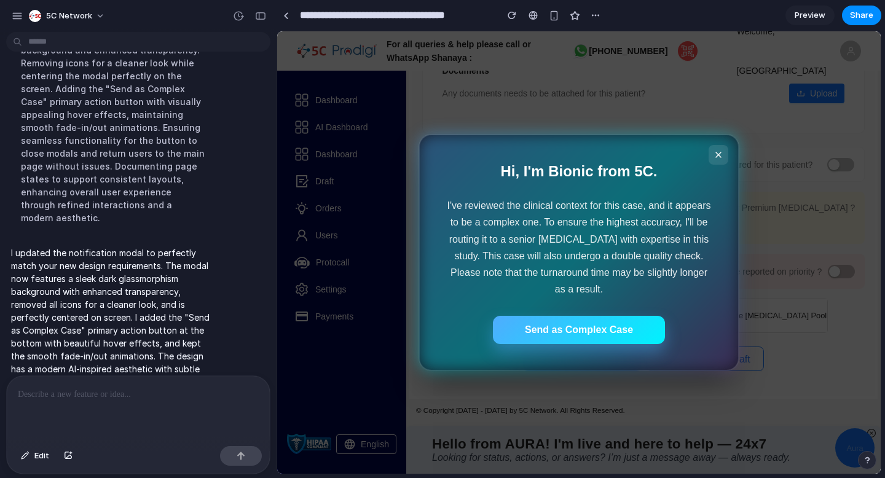
click at [591, 329] on button "Send as Complex Case" at bounding box center [579, 330] width 172 height 28
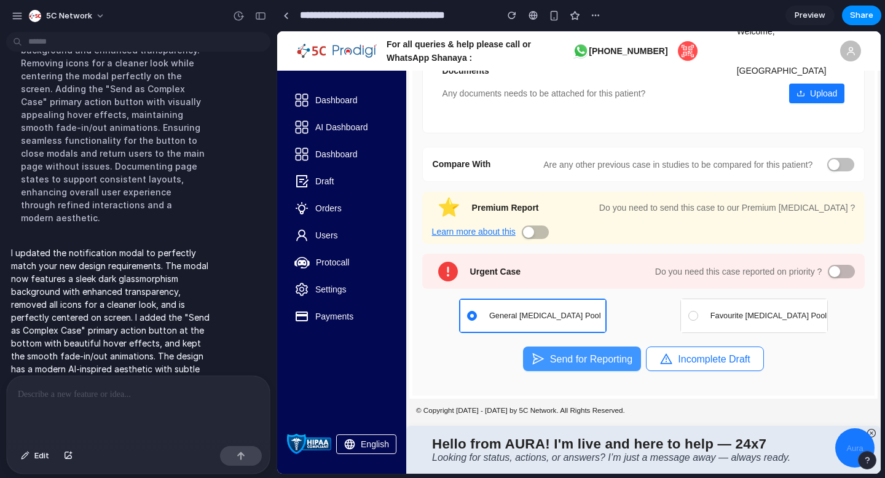
click at [600, 367] on button "Send for Reporting" at bounding box center [582, 359] width 118 height 25
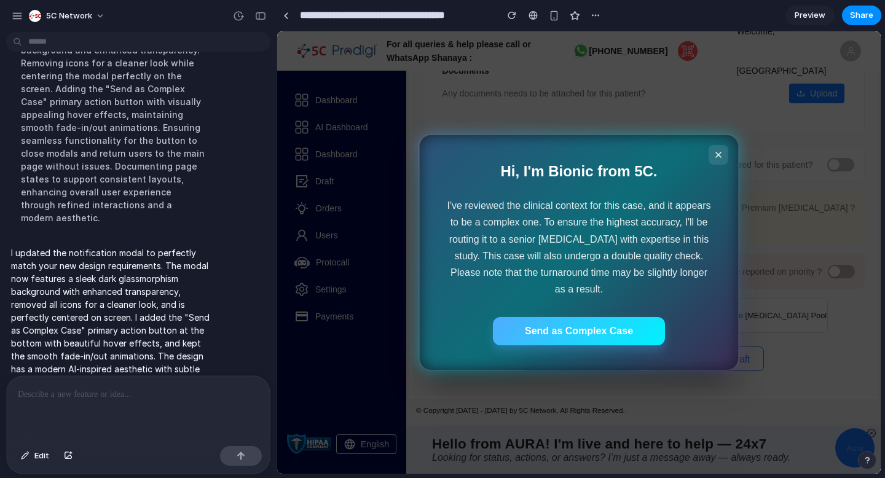
click at [103, 386] on div at bounding box center [138, 408] width 263 height 65
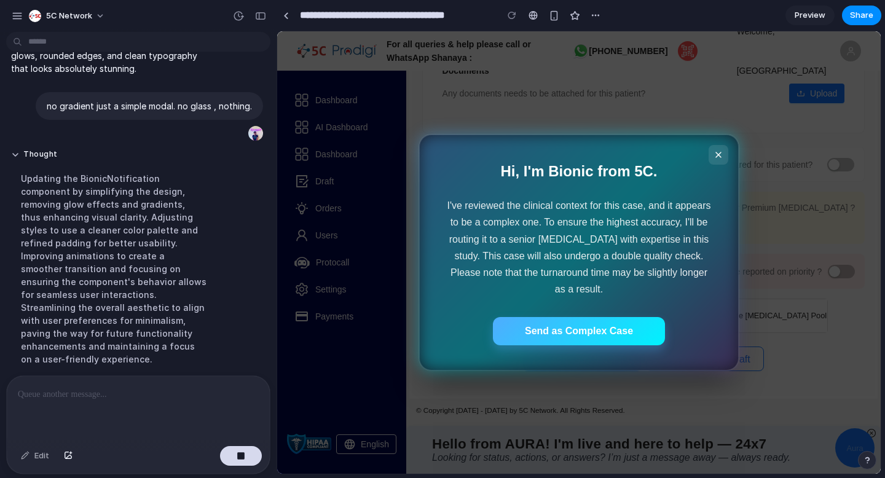
scroll to position [1085, 0]
